Goal: Communication & Community: Connect with others

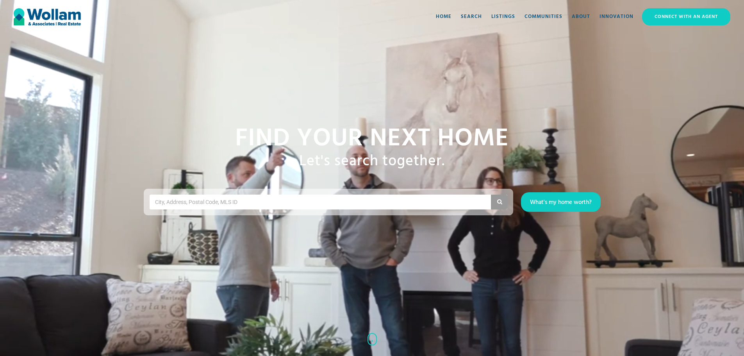
click at [660, 20] on div "Connect with an Agent" at bounding box center [685, 17] width 87 height 16
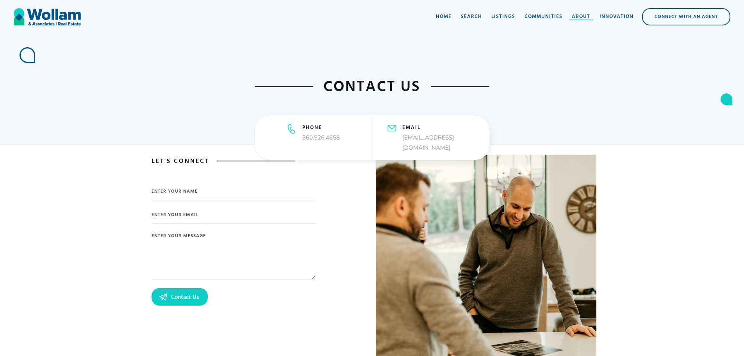
click at [585, 18] on div "About" at bounding box center [580, 17] width 18 height 8
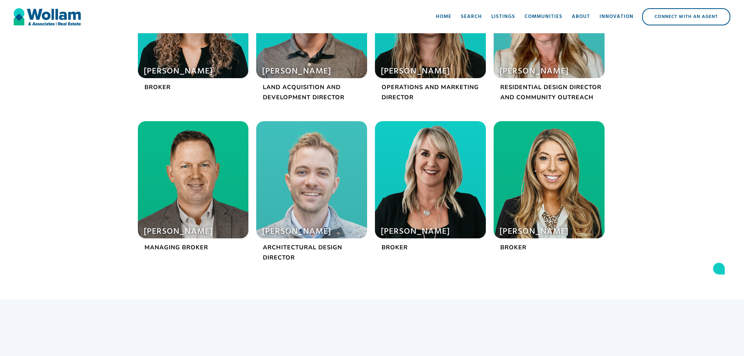
scroll to position [273, 0]
click at [179, 224] on div at bounding box center [193, 179] width 111 height 117
click at [173, 229] on h1 "Terry Wollam" at bounding box center [188, 231] width 89 height 11
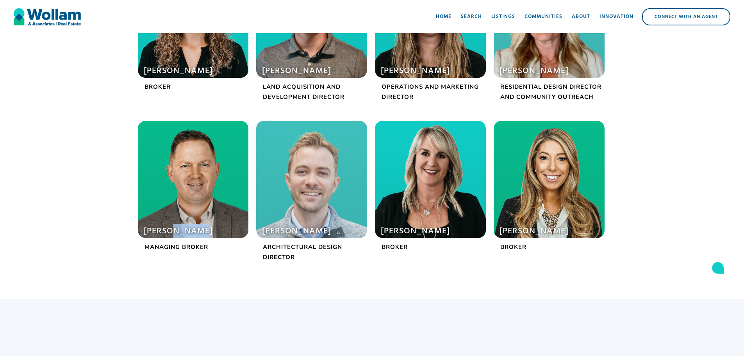
click at [173, 229] on h1 "Terry Wollam" at bounding box center [188, 231] width 89 height 11
click at [195, 184] on div at bounding box center [193, 179] width 111 height 117
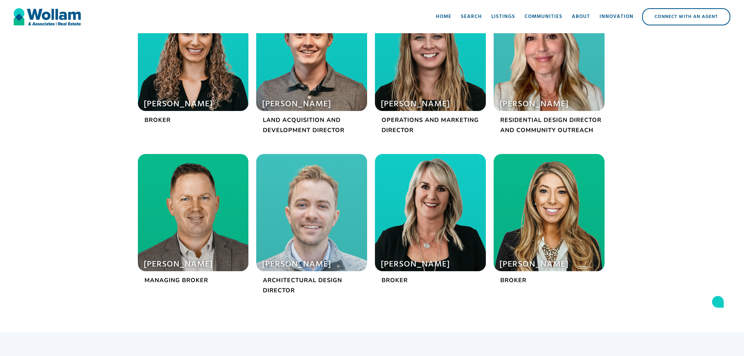
scroll to position [39, 0]
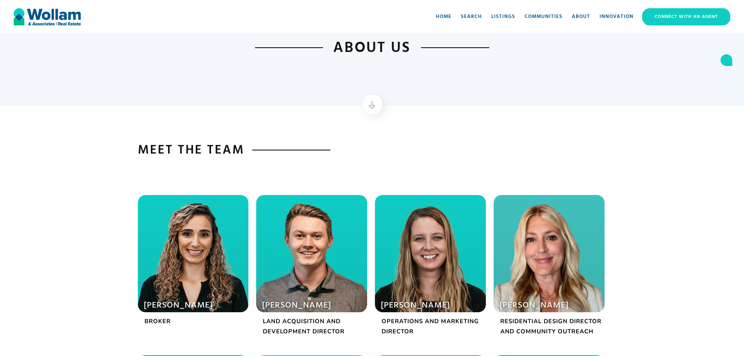
click at [680, 16] on div "Connect with an Agent" at bounding box center [685, 17] width 87 height 16
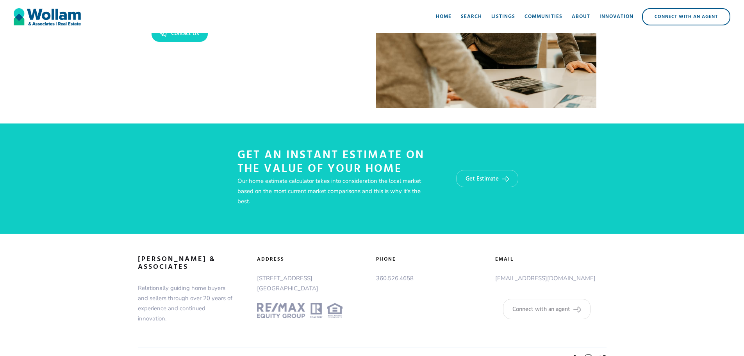
scroll to position [283, 0]
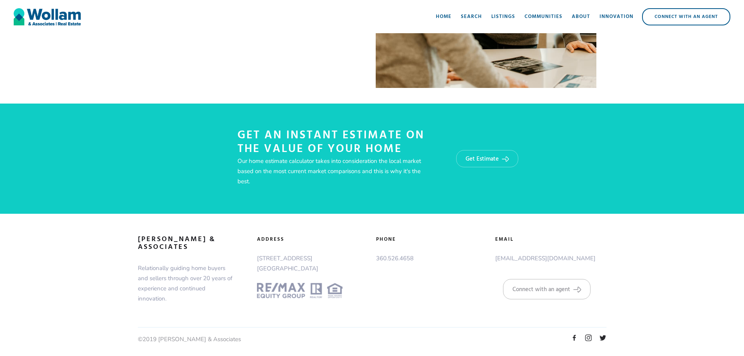
click at [534, 293] on div "Connect with an agent" at bounding box center [541, 289] width 58 height 8
